Goal: Task Accomplishment & Management: Manage account settings

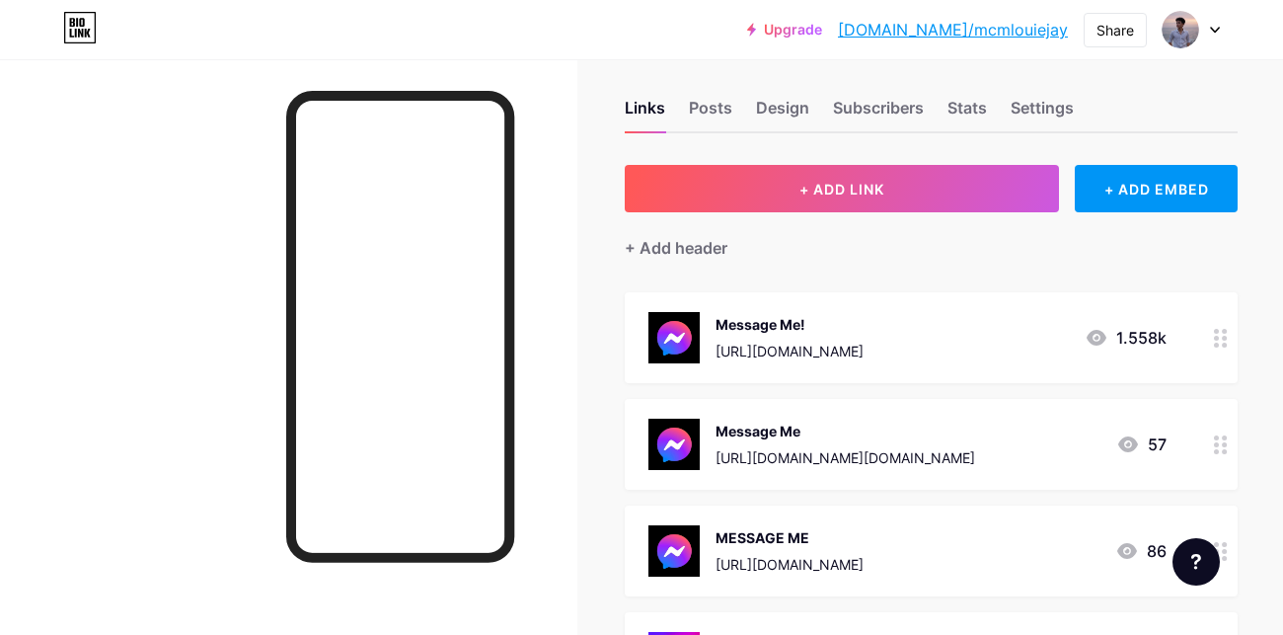
scroll to position [323, 0]
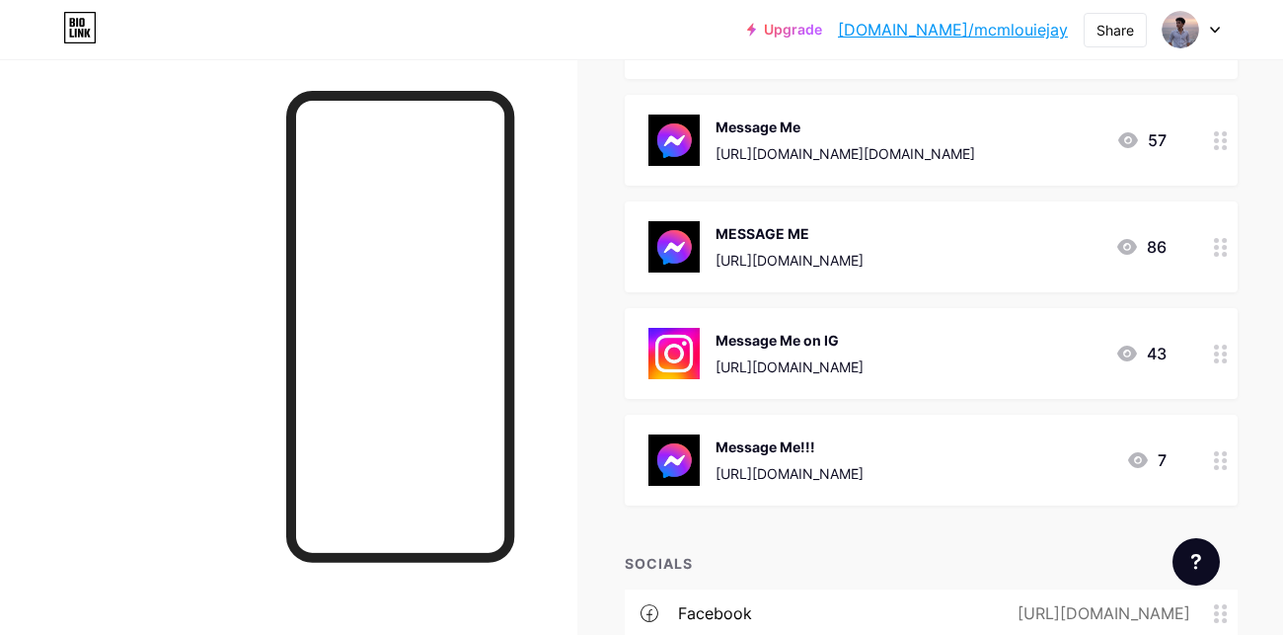
click at [1214, 344] on icon at bounding box center [1221, 353] width 14 height 19
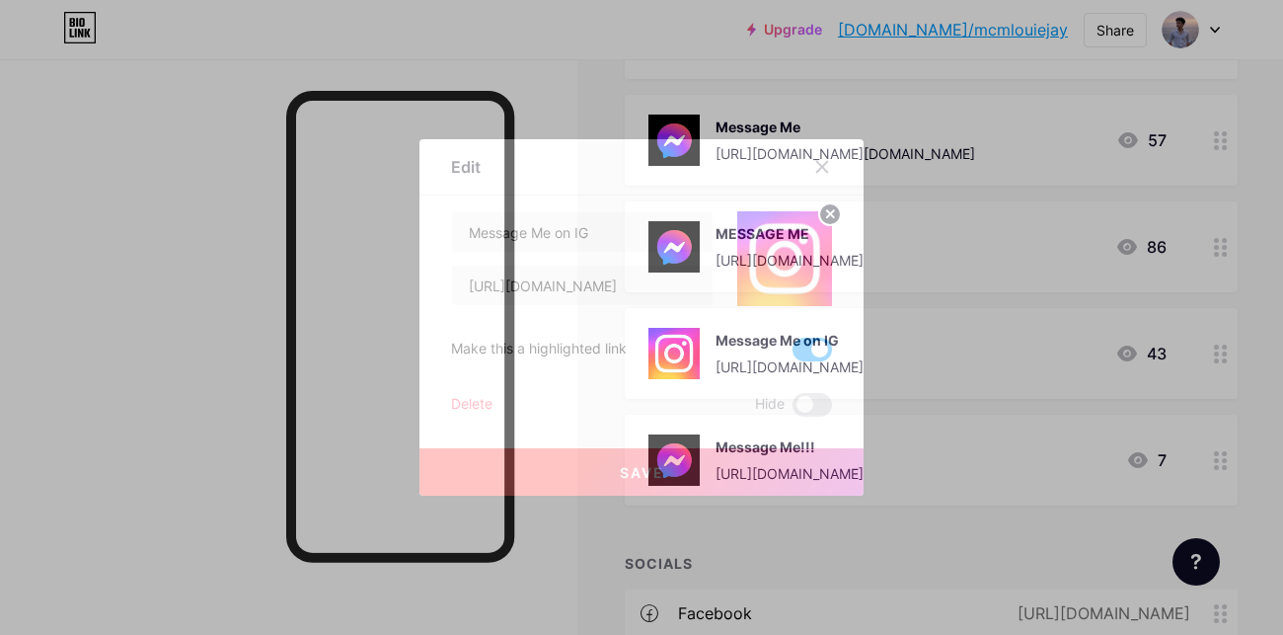
click at [792, 342] on span at bounding box center [811, 349] width 39 height 24
click at [792, 354] on input "checkbox" at bounding box center [792, 354] width 0 height 0
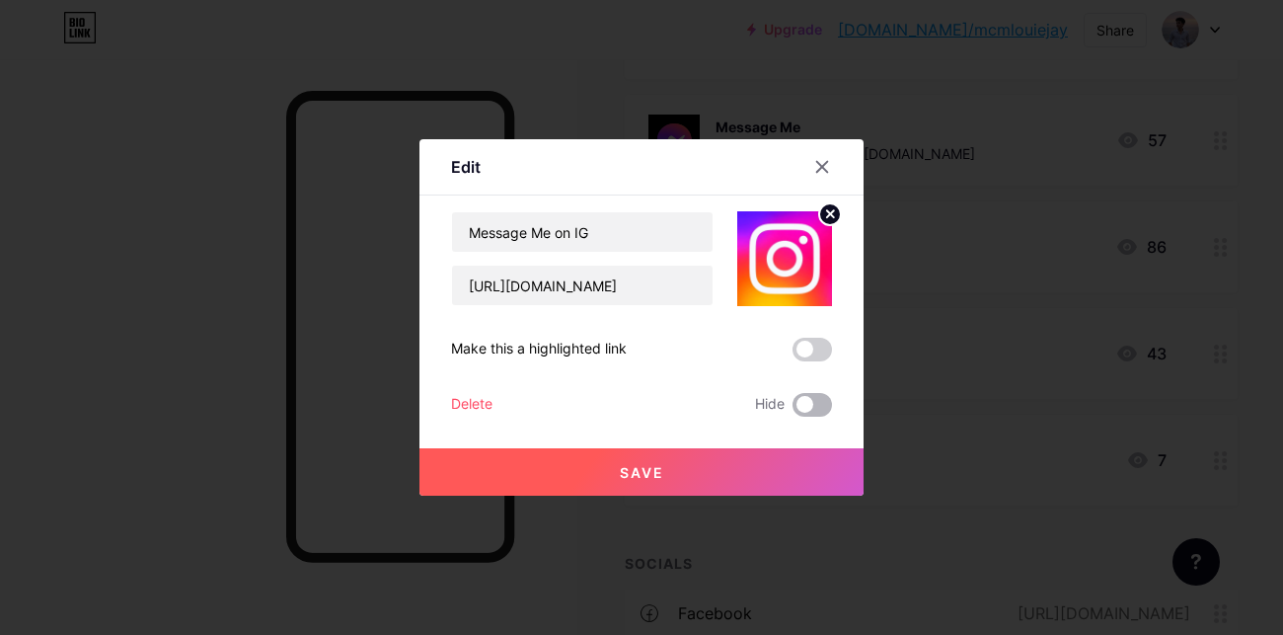
click at [792, 410] on span at bounding box center [811, 405] width 39 height 24
click at [792, 410] on input "checkbox" at bounding box center [792, 410] width 0 height 0
click at [728, 463] on button "Save" at bounding box center [641, 471] width 444 height 47
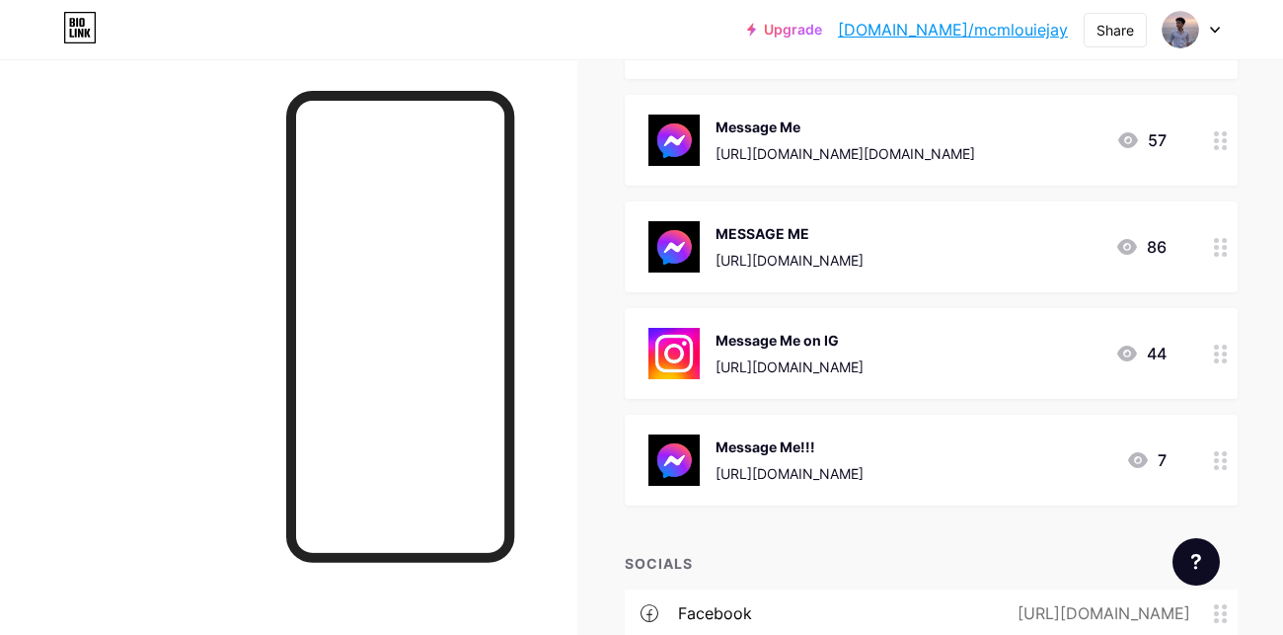
scroll to position [108, 0]
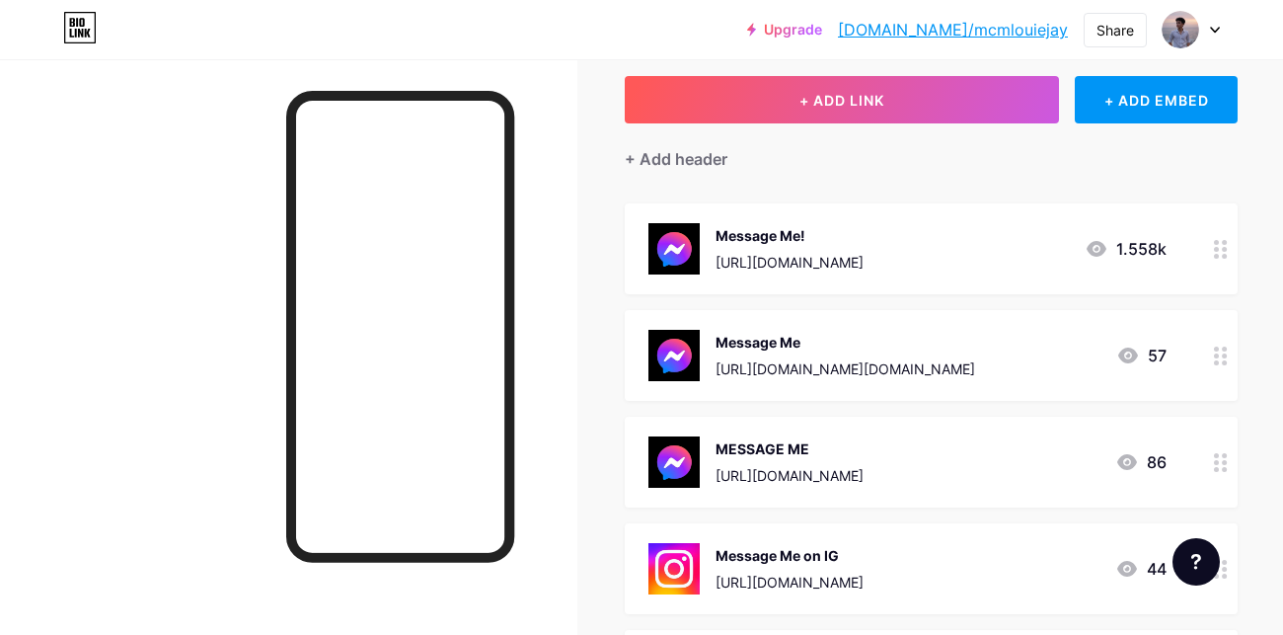
click at [1218, 241] on icon at bounding box center [1221, 249] width 14 height 19
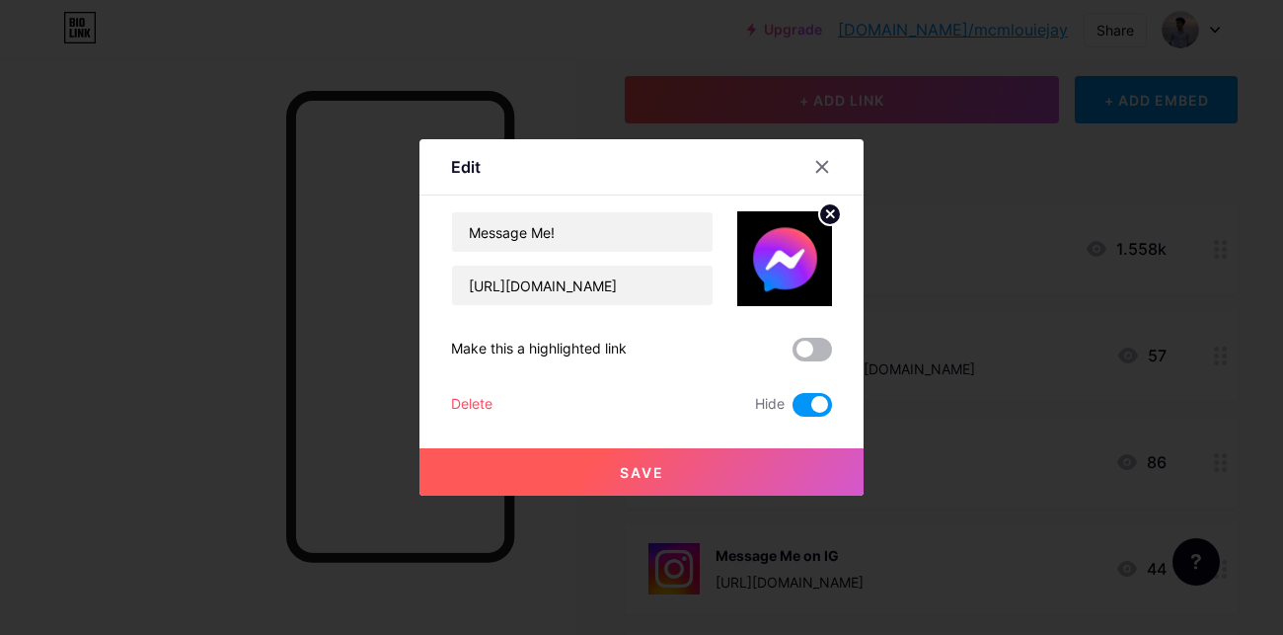
click at [792, 351] on span at bounding box center [811, 349] width 39 height 24
click at [792, 354] on input "checkbox" at bounding box center [792, 354] width 0 height 0
click at [673, 482] on button "Save" at bounding box center [641, 471] width 444 height 47
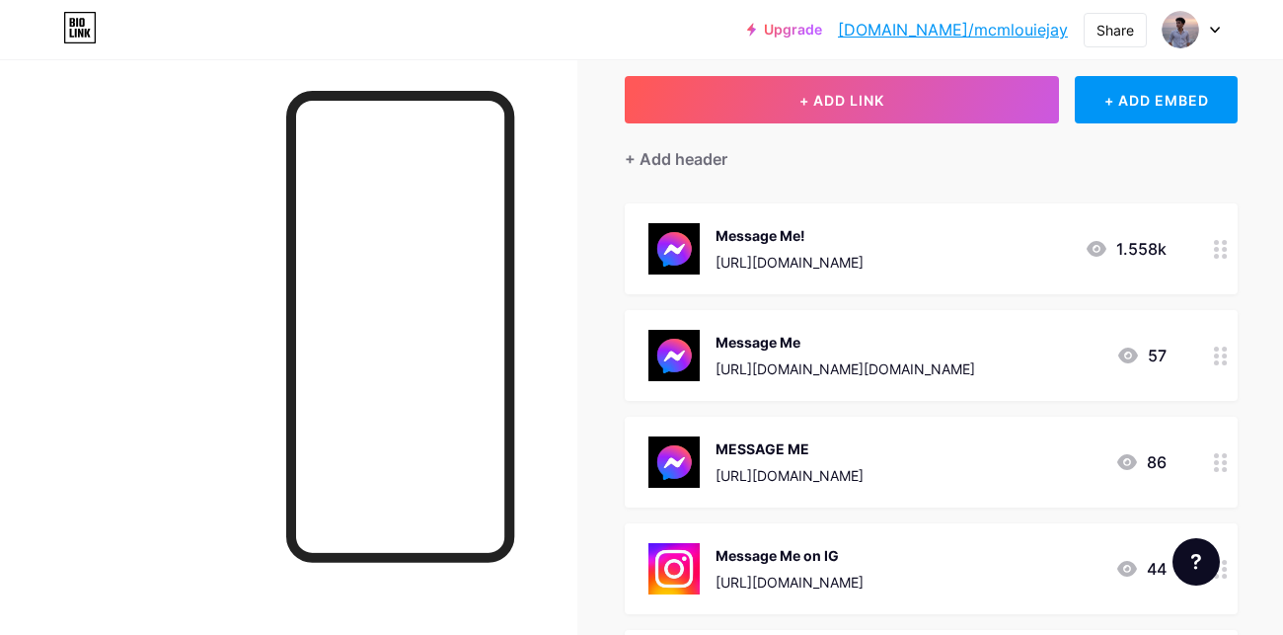
click at [1226, 247] on circle at bounding box center [1224, 249] width 5 height 5
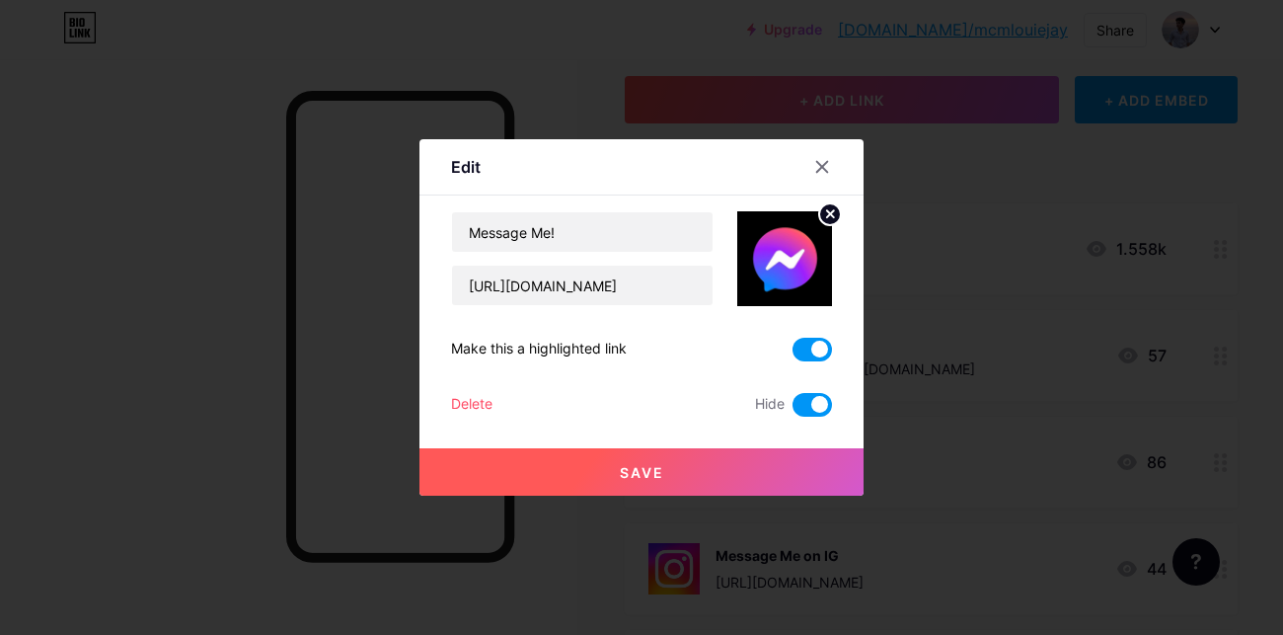
click at [792, 412] on span at bounding box center [811, 405] width 39 height 24
click at [792, 410] on input "checkbox" at bounding box center [792, 410] width 0 height 0
click at [714, 468] on button "Save" at bounding box center [641, 471] width 444 height 47
